Goal: Task Accomplishment & Management: Complete application form

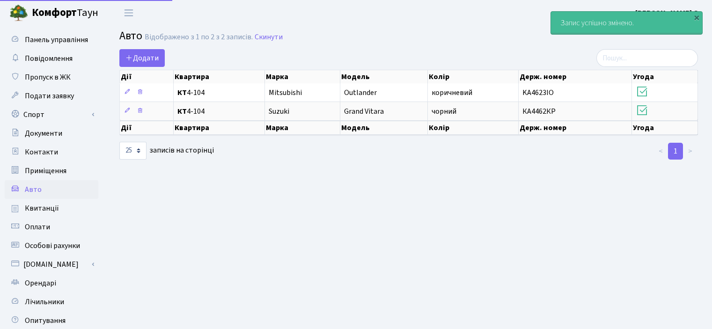
select select "25"
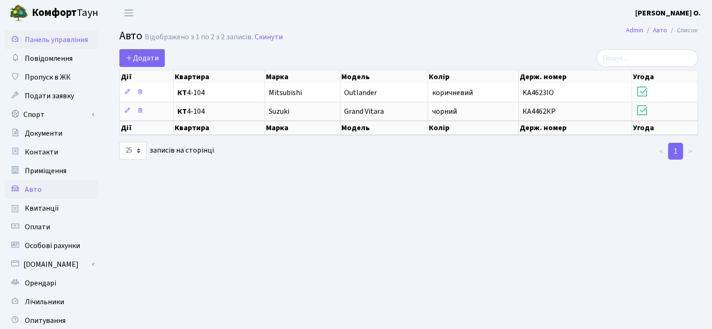
click at [34, 39] on span "Панель управління" at bounding box center [56, 40] width 63 height 10
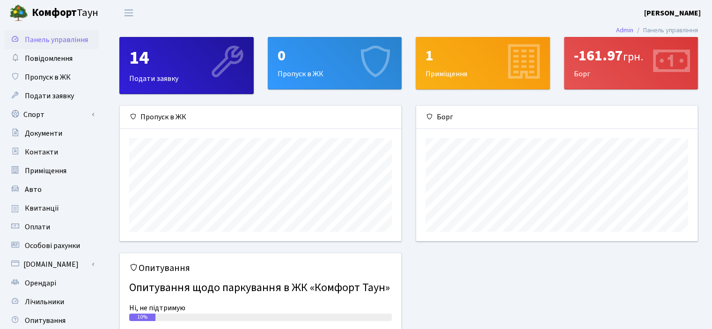
scroll to position [135, 281]
click at [34, 118] on link "Спорт" at bounding box center [52, 114] width 94 height 19
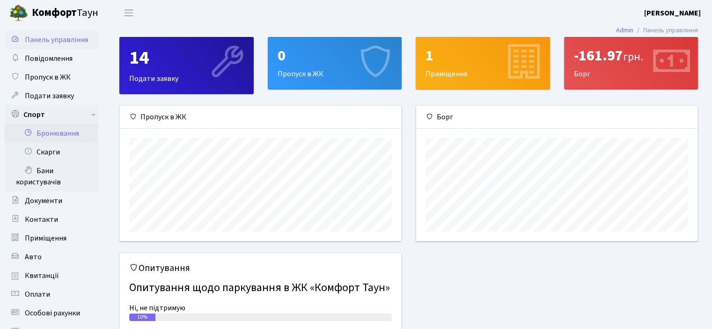
click at [45, 127] on link "Бронювання" at bounding box center [52, 133] width 94 height 19
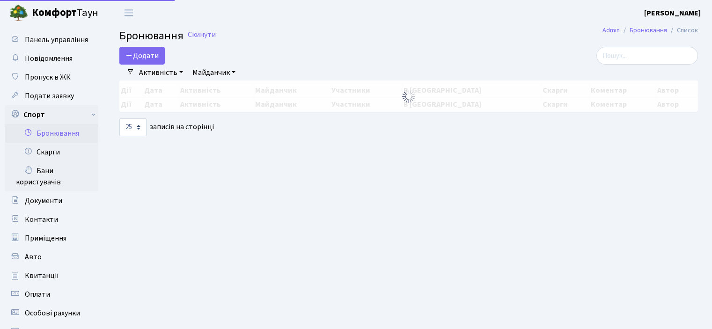
select select "25"
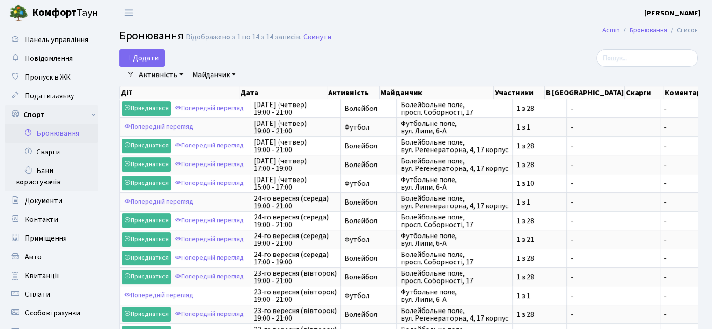
click at [214, 78] on link "Майданчик" at bounding box center [214, 75] width 51 height 16
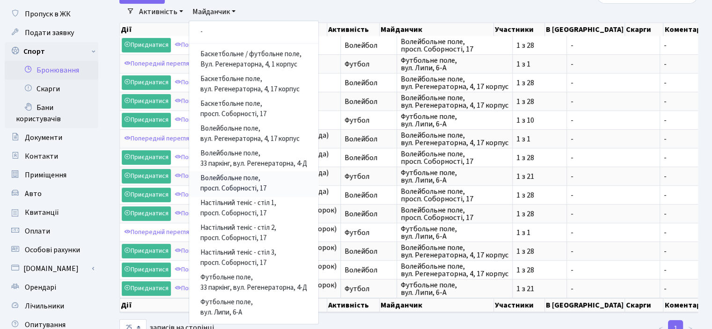
scroll to position [47, 0]
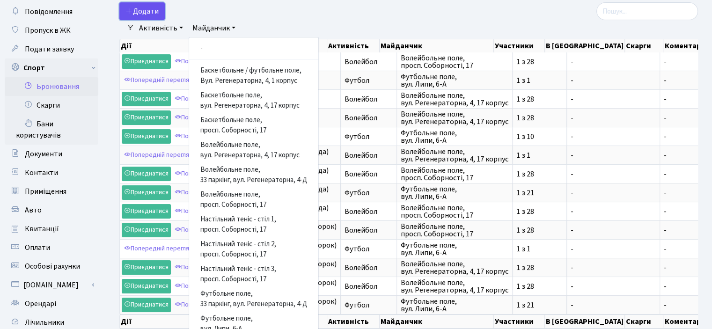
click at [137, 10] on button "Додати" at bounding box center [141, 11] width 45 height 18
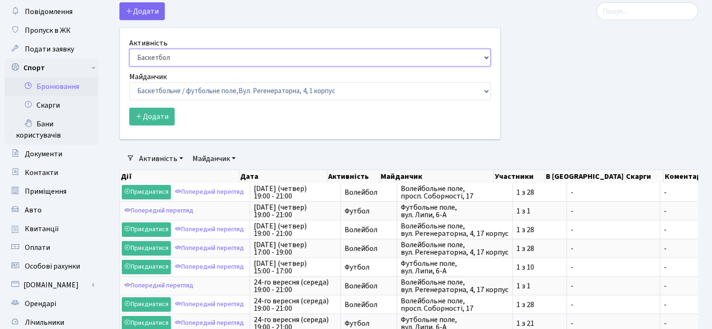
click at [169, 55] on select "Баскетбол Волейбол Йога Катання на роликах Настільний теніс [PERSON_NAME] Фітнес" at bounding box center [310, 58] width 362 height 18
select select "1"
click at [129, 49] on select "Баскетбол Волейбол Йога Катання на роликах Настільний теніс [PERSON_NAME] Фітнес" at bounding box center [310, 58] width 362 height 18
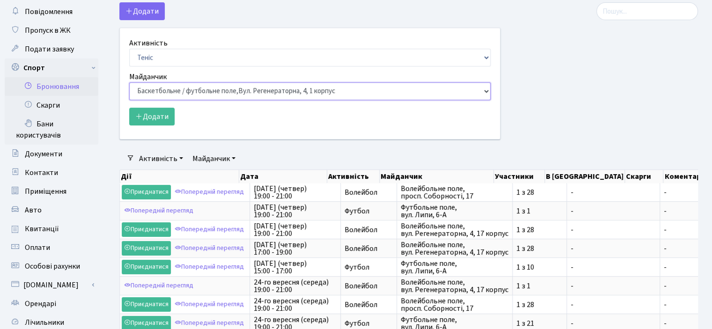
click at [149, 93] on select "Баскетбольне / футбольне поле, [GEOGRAPHIC_DATA]. [STREET_ADDRESS]. [STREET_ADD…" at bounding box center [310, 91] width 362 height 18
click at [217, 11] on div "Додати Активність Баскетбол Волейбол Йога Катання на роликах Настільний теніс […" at bounding box center [309, 70] width 381 height 137
click at [214, 92] on select "Баскетбольне / футбольне поле, [GEOGRAPHIC_DATA]. [STREET_ADDRESS]. [STREET_ADD…" at bounding box center [310, 91] width 362 height 18
select select "9"
click at [129, 82] on select "Баскетбольне / футбольне поле, [GEOGRAPHIC_DATA]. [STREET_ADDRESS]. [STREET_ADD…" at bounding box center [310, 91] width 362 height 18
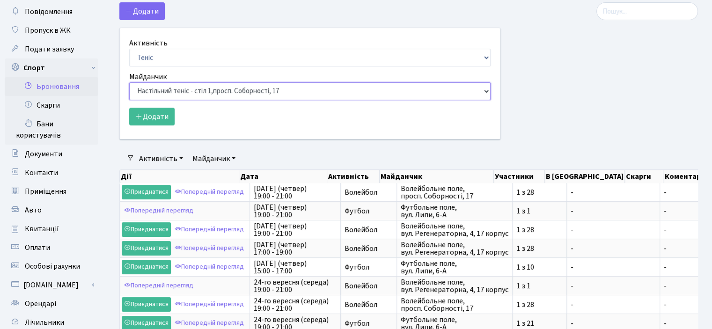
click at [193, 85] on select "Баскетбольне / футбольне поле, [GEOGRAPHIC_DATA]. [STREET_ADDRESS]. [STREET_ADD…" at bounding box center [310, 91] width 362 height 18
click at [566, 82] on div at bounding box center [607, 76] width 198 height 148
click at [193, 86] on select "Баскетбольне / футбольне поле, [GEOGRAPHIC_DATA]. [STREET_ADDRESS]. [STREET_ADD…" at bounding box center [310, 91] width 362 height 18
click at [295, 86] on select "Баскетбольне / футбольне поле, [GEOGRAPHIC_DATA]. [STREET_ADDRESS]. [STREET_ADD…" at bounding box center [310, 91] width 362 height 18
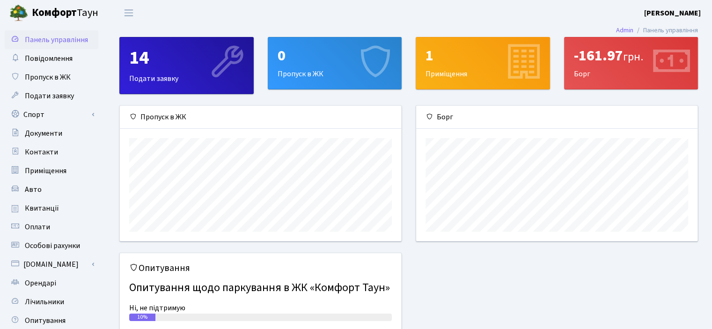
scroll to position [135, 281]
click at [33, 114] on link "Спорт" at bounding box center [52, 114] width 94 height 19
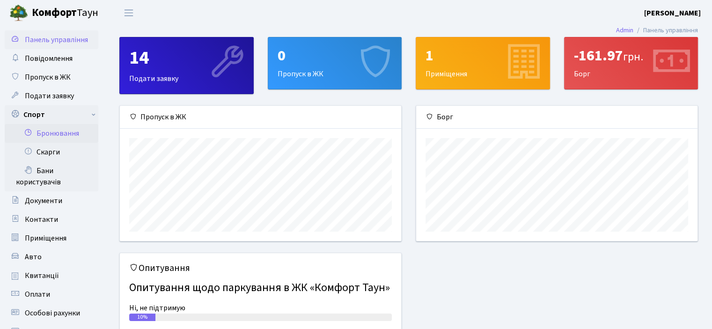
click at [53, 135] on link "Бронювання" at bounding box center [52, 133] width 94 height 19
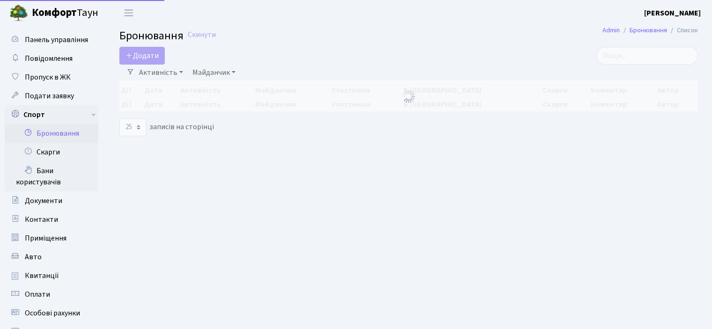
select select "25"
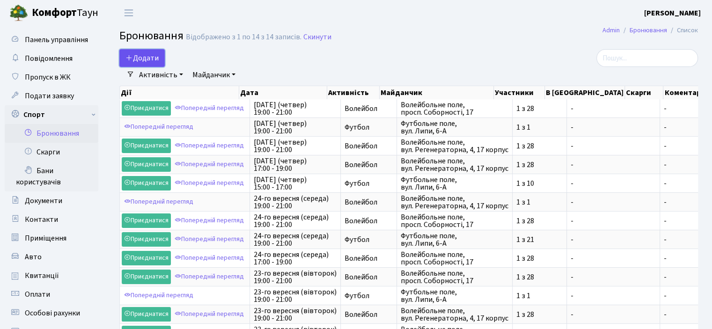
click at [161, 59] on button "Додати" at bounding box center [141, 58] width 45 height 18
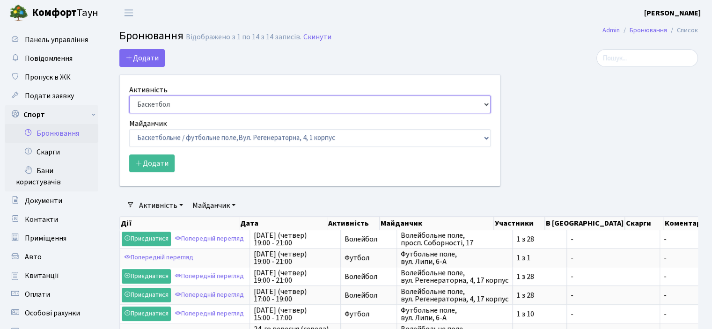
click at [177, 104] on select "Баскетбол Волейбол Йога Катання на роликах Настільний теніс [PERSON_NAME] Фітнес" at bounding box center [310, 105] width 362 height 18
select select "1"
click at [129, 96] on select "Баскетбол Волейбол Йога Катання на роликах Настільний теніс [PERSON_NAME] Фітнес" at bounding box center [310, 105] width 362 height 18
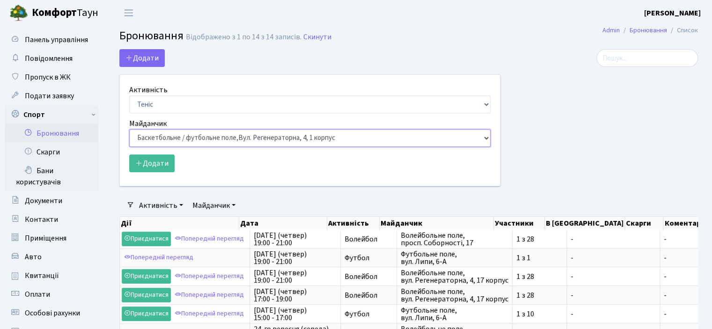
click at [480, 139] on select "Баскетбольне / футбольне поле, [GEOGRAPHIC_DATA]. [STREET_ADDRESS]. [STREET_ADD…" at bounding box center [310, 138] width 362 height 18
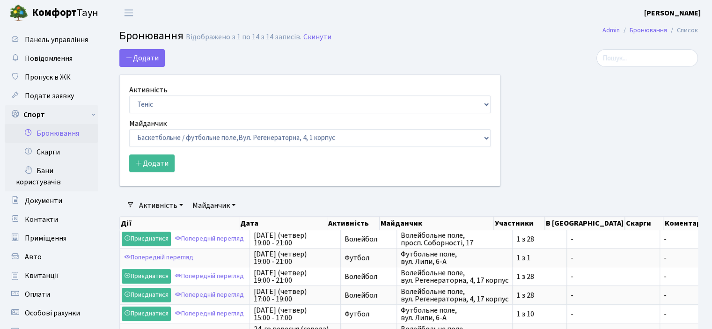
click at [223, 59] on div "Додати Активність Баскетбол Волейбол Йога Катання на роликах Настільний теніс […" at bounding box center [309, 117] width 381 height 137
click at [571, 108] on div at bounding box center [607, 123] width 198 height 148
